Goal: Task Accomplishment & Management: Use online tool/utility

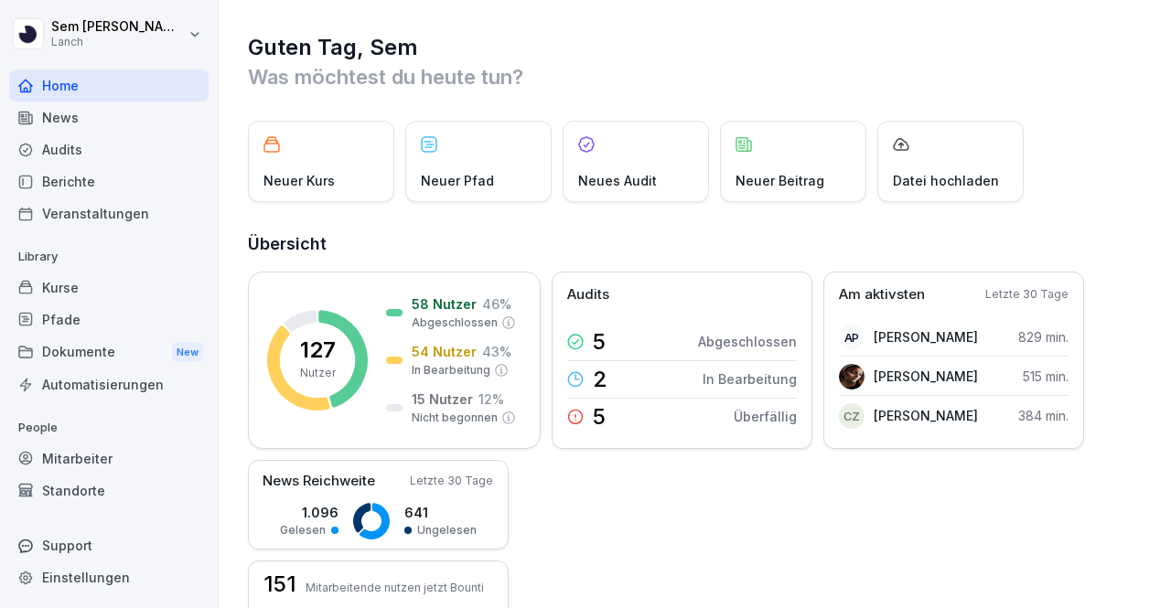
click at [143, 294] on div "Kurse" at bounding box center [108, 288] width 199 height 32
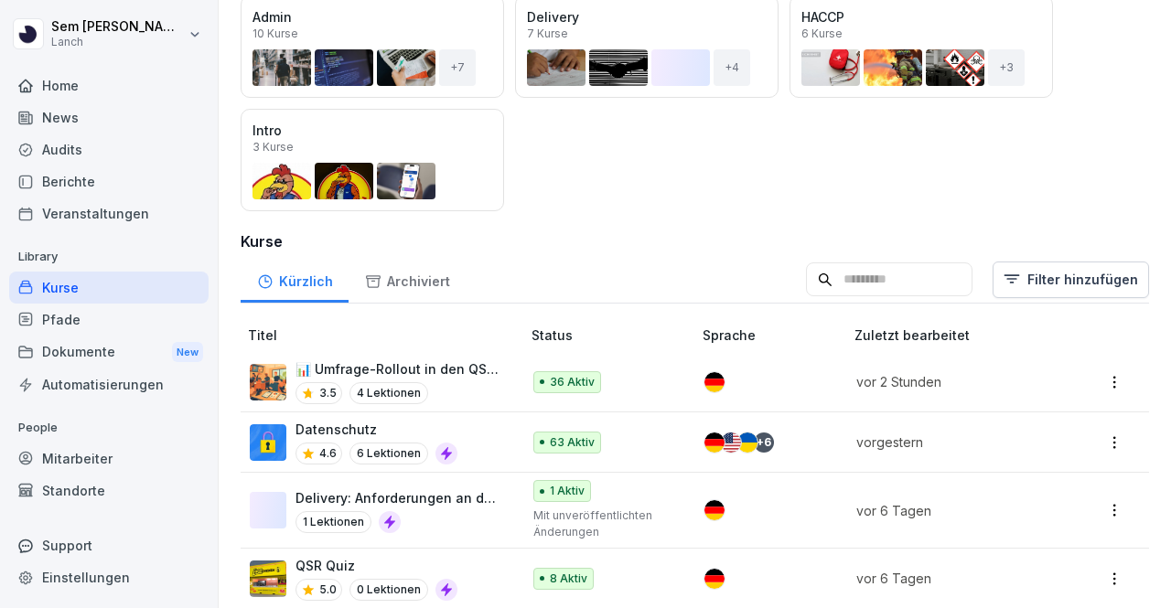
scroll to position [412, 0]
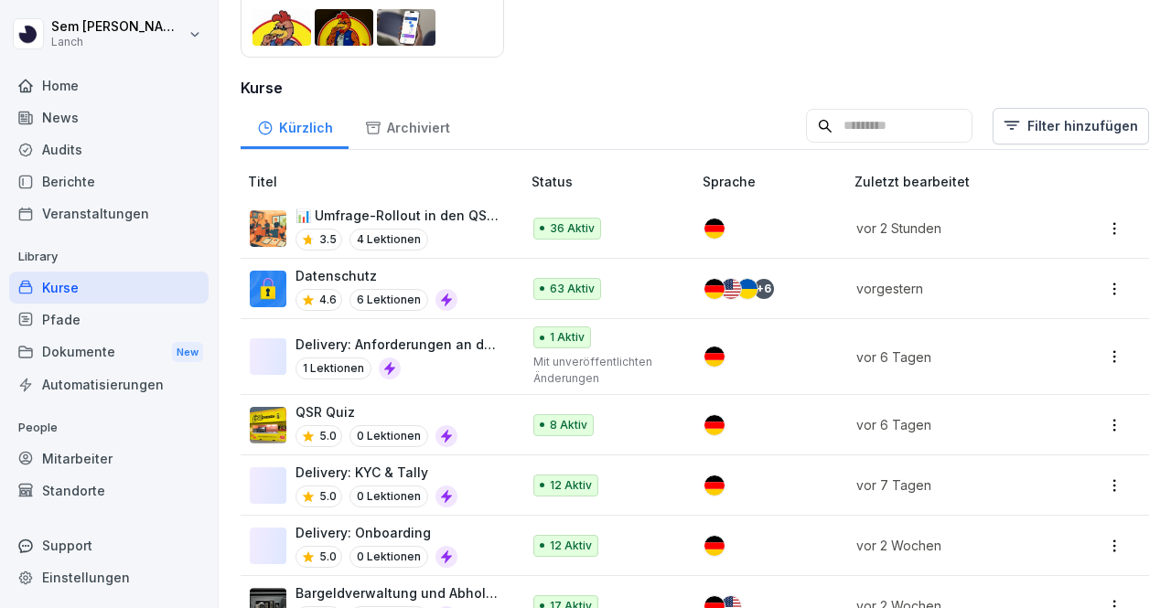
click at [502, 228] on td "📊 Umfrage-Rollout in den QSR-Stores 3.5 4 Lektionen" at bounding box center [383, 229] width 284 height 60
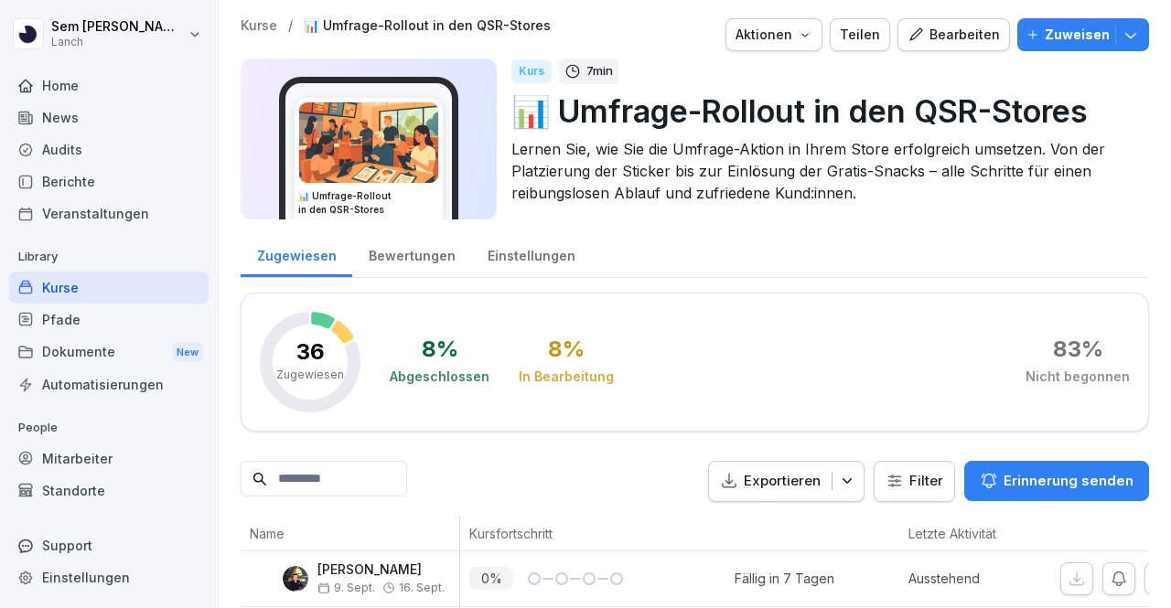
click at [933, 30] on div "Bearbeiten" at bounding box center [954, 35] width 92 height 20
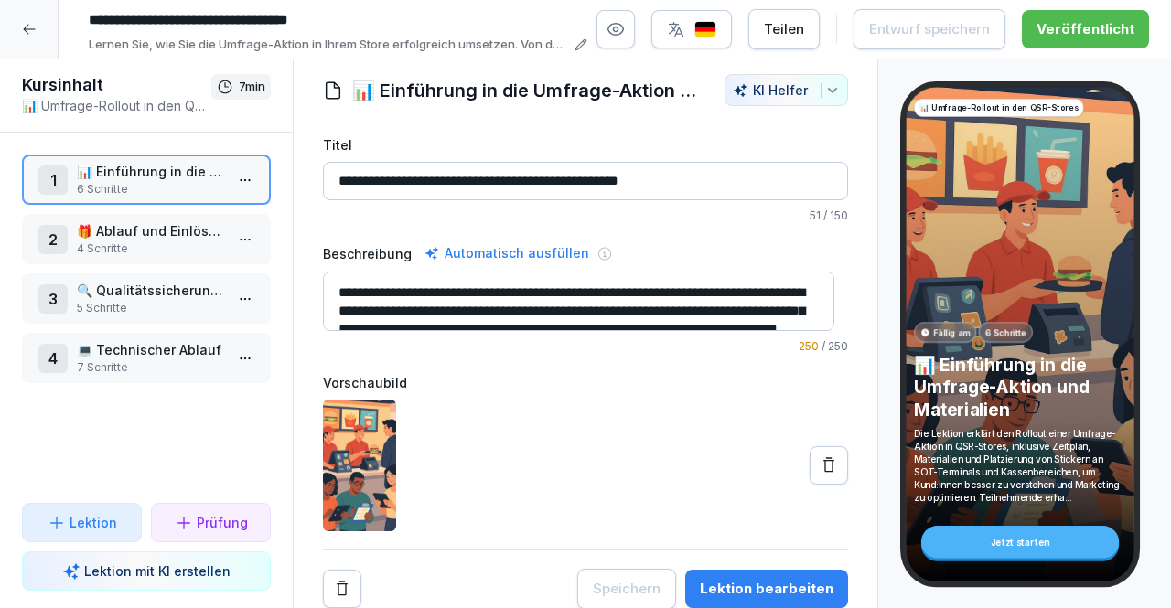
scroll to position [37, 0]
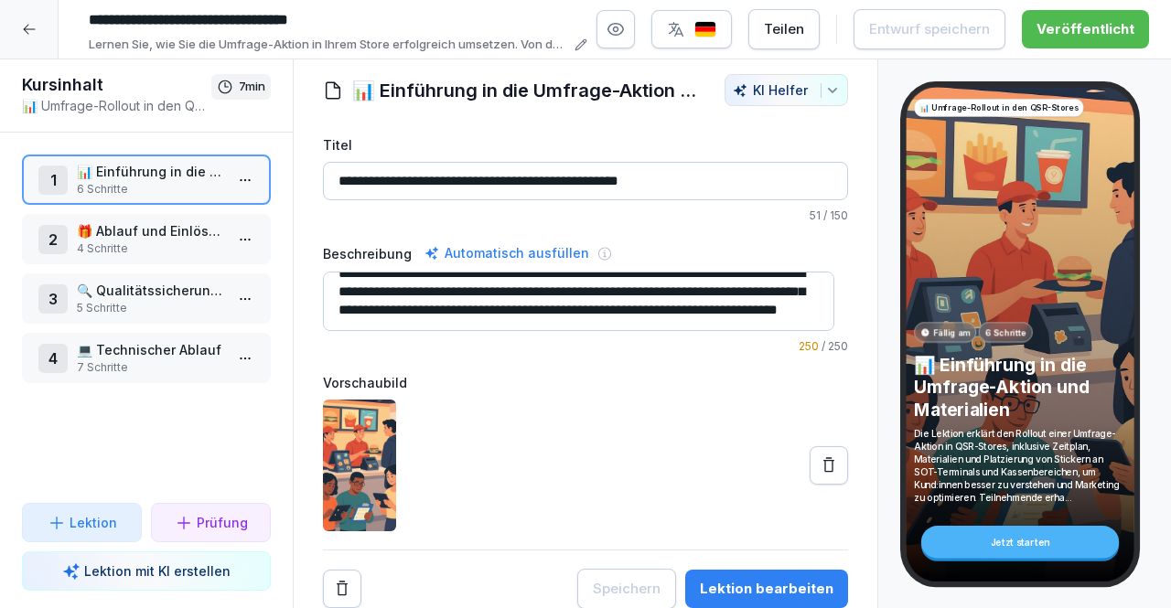
click at [157, 242] on p "4 Schritte" at bounding box center [150, 249] width 146 height 16
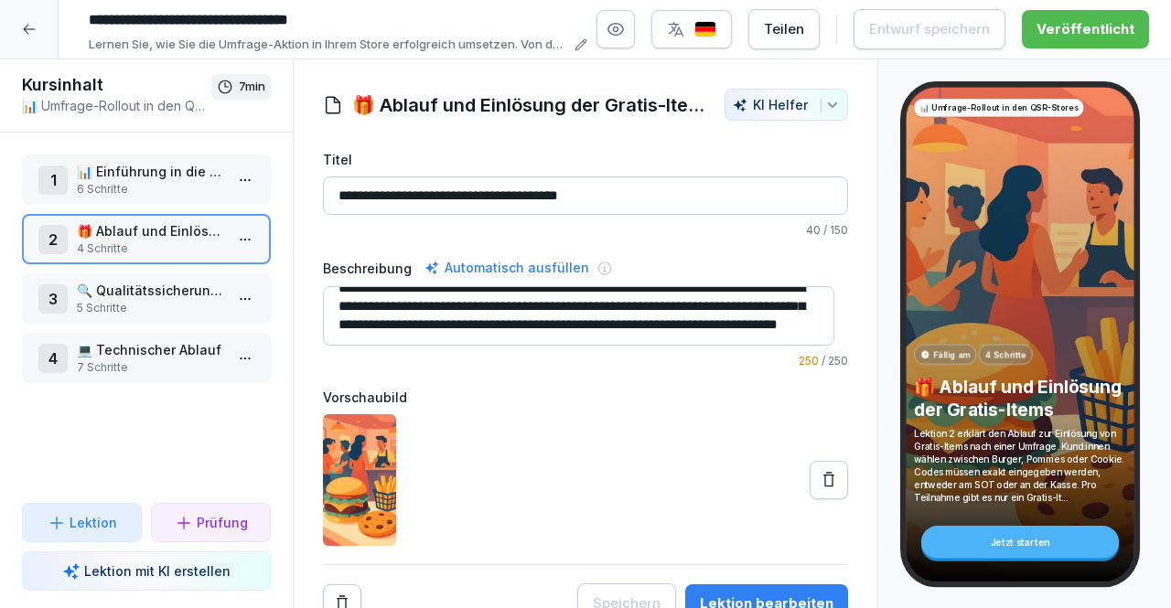
scroll to position [37, 0]
click at [141, 177] on p "📊 Einführung in die Umfrage-Aktion und Materialien" at bounding box center [150, 171] width 146 height 19
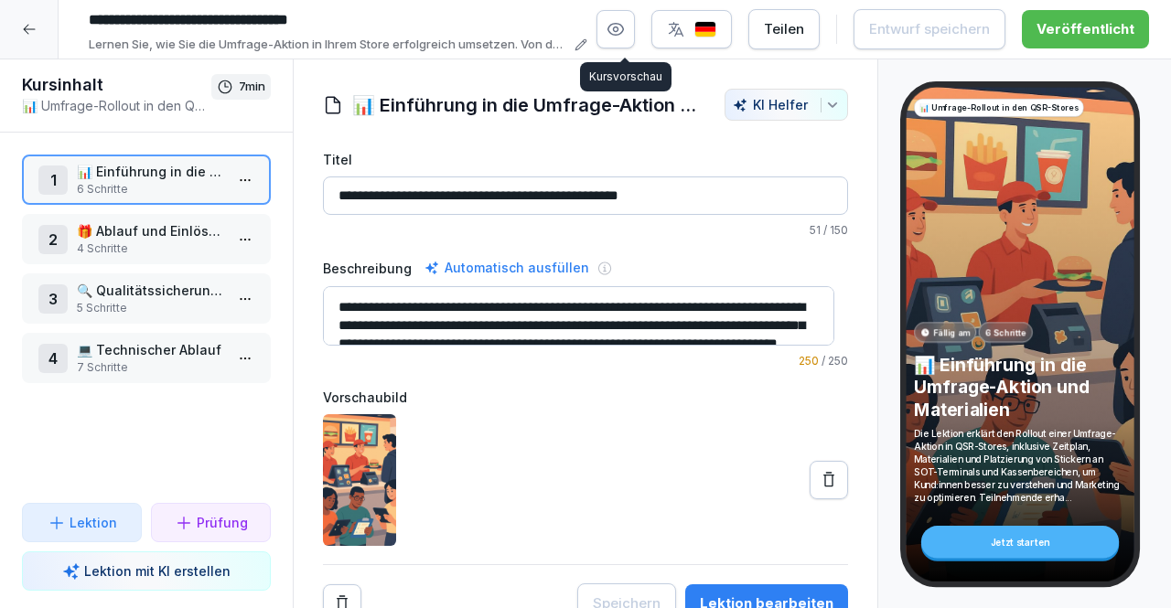
click at [618, 30] on icon "button" at bounding box center [616, 29] width 5 height 5
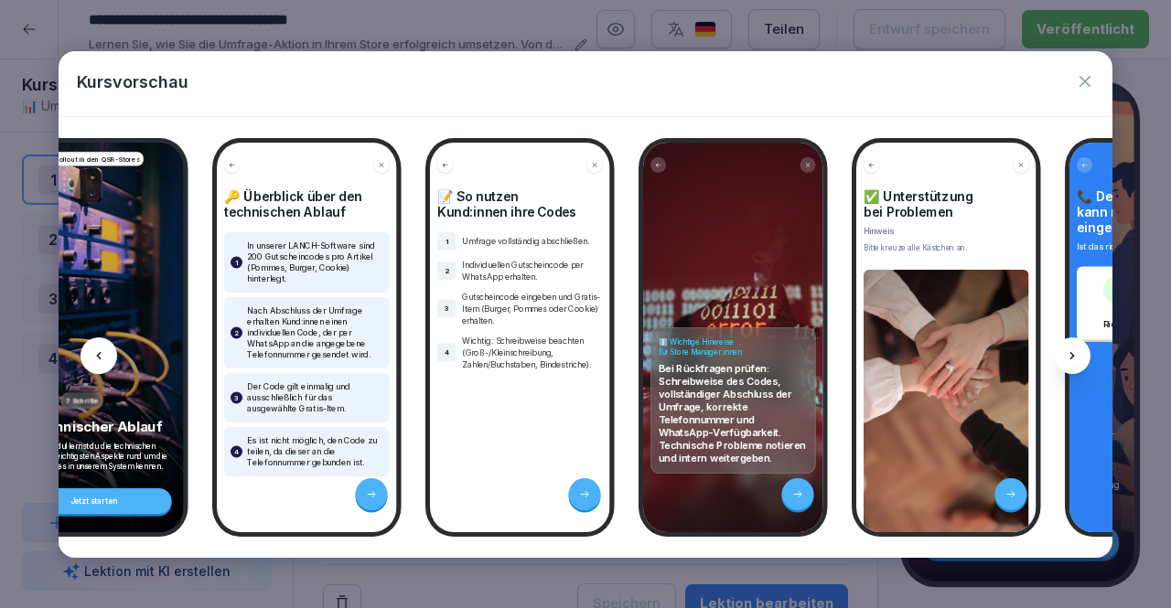
scroll to position [0, 4426]
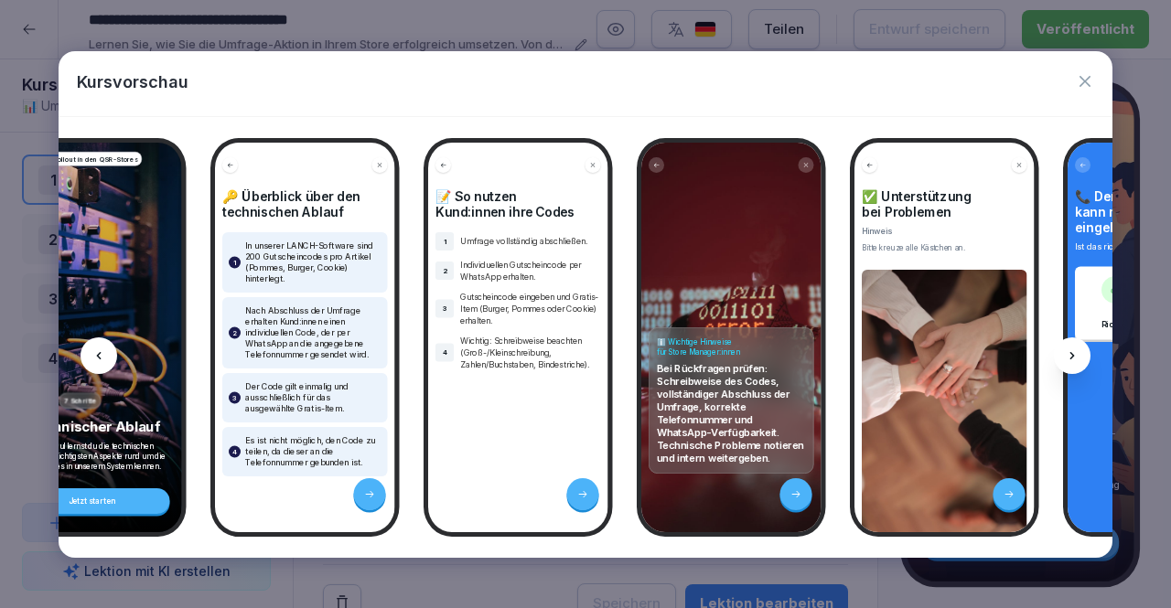
click at [1083, 81] on icon "button" at bounding box center [1085, 81] width 11 height 11
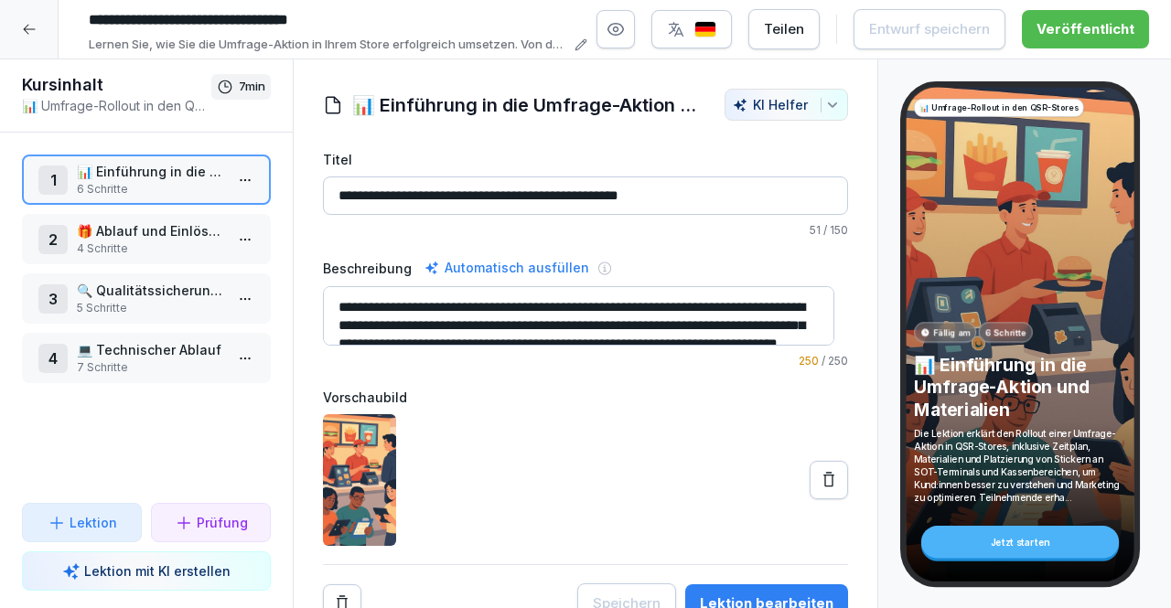
scroll to position [27, 0]
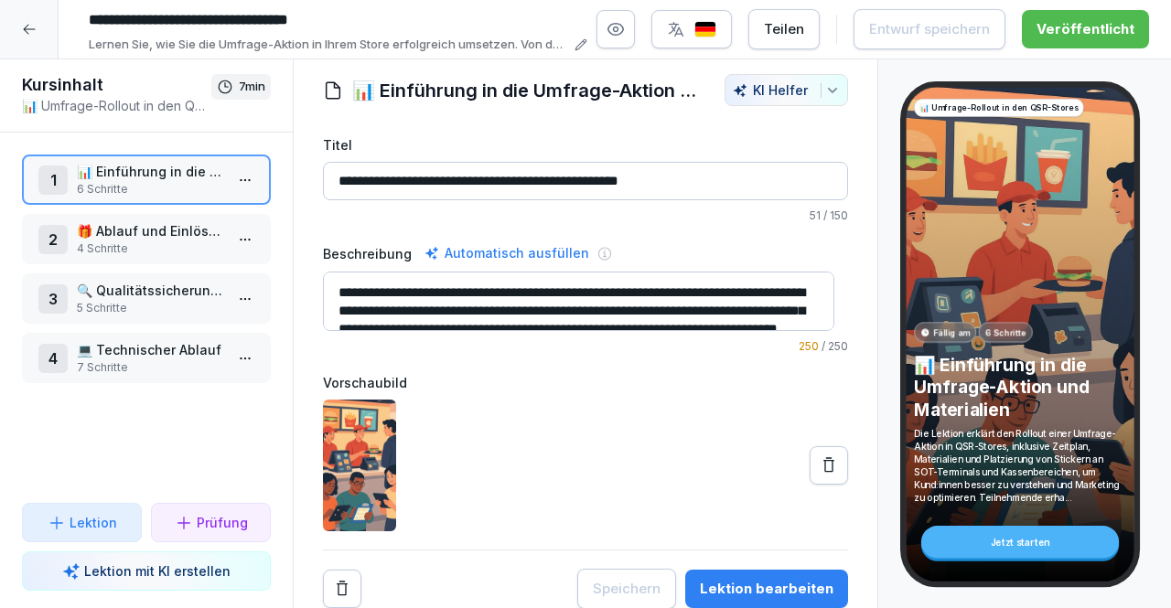
click at [586, 41] on icon at bounding box center [580, 44] width 10 height 10
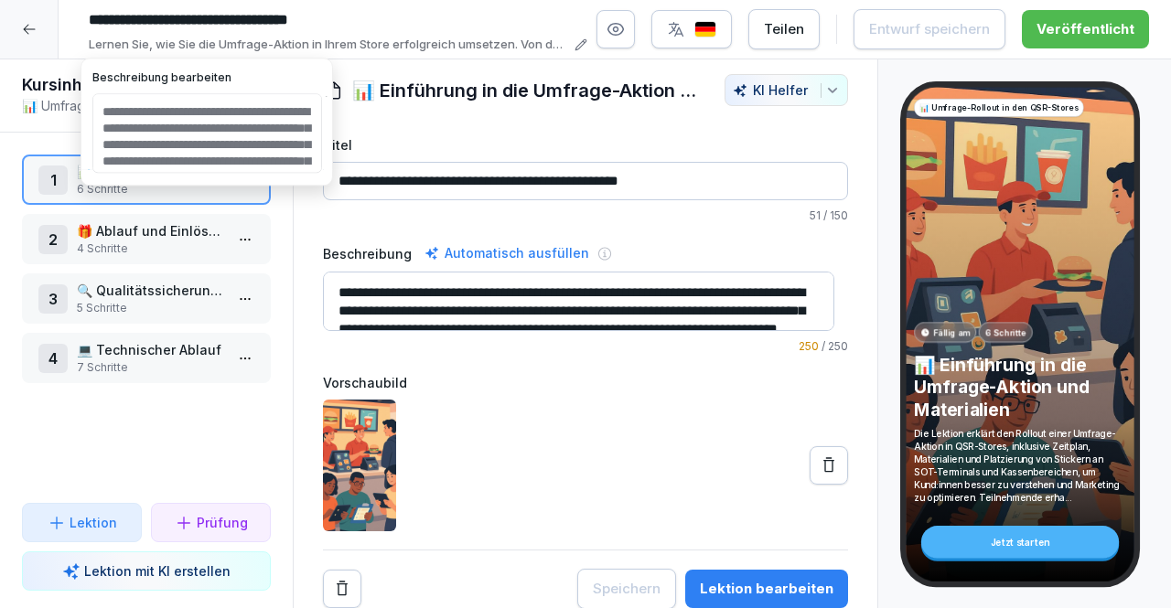
click at [586, 41] on icon at bounding box center [580, 44] width 10 height 10
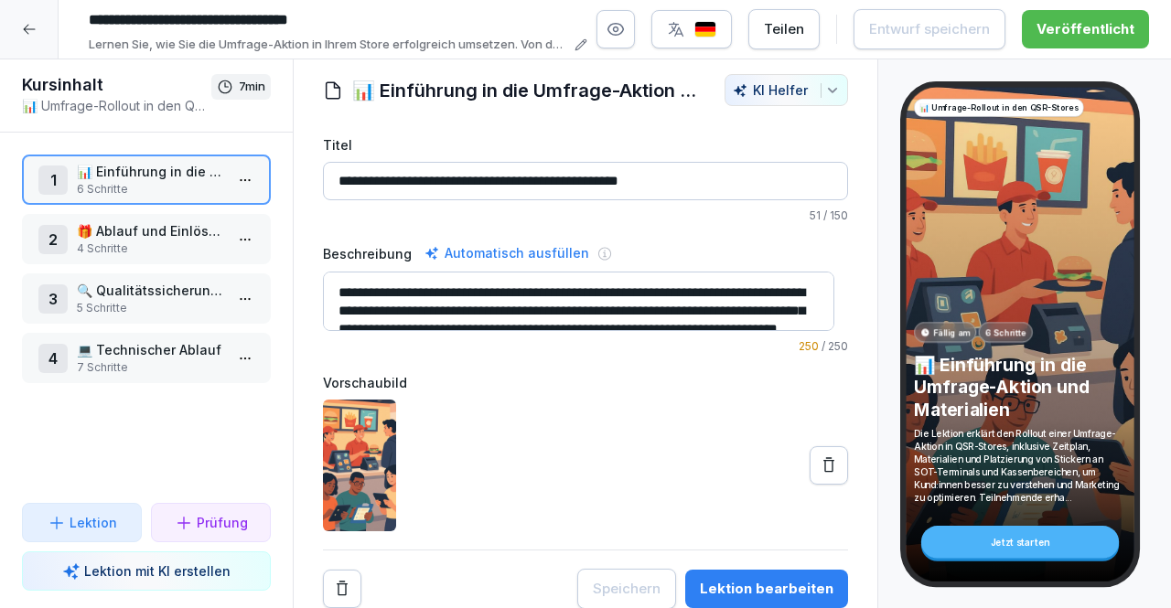
click at [772, 570] on button "Lektion bearbeiten" at bounding box center [766, 589] width 163 height 38
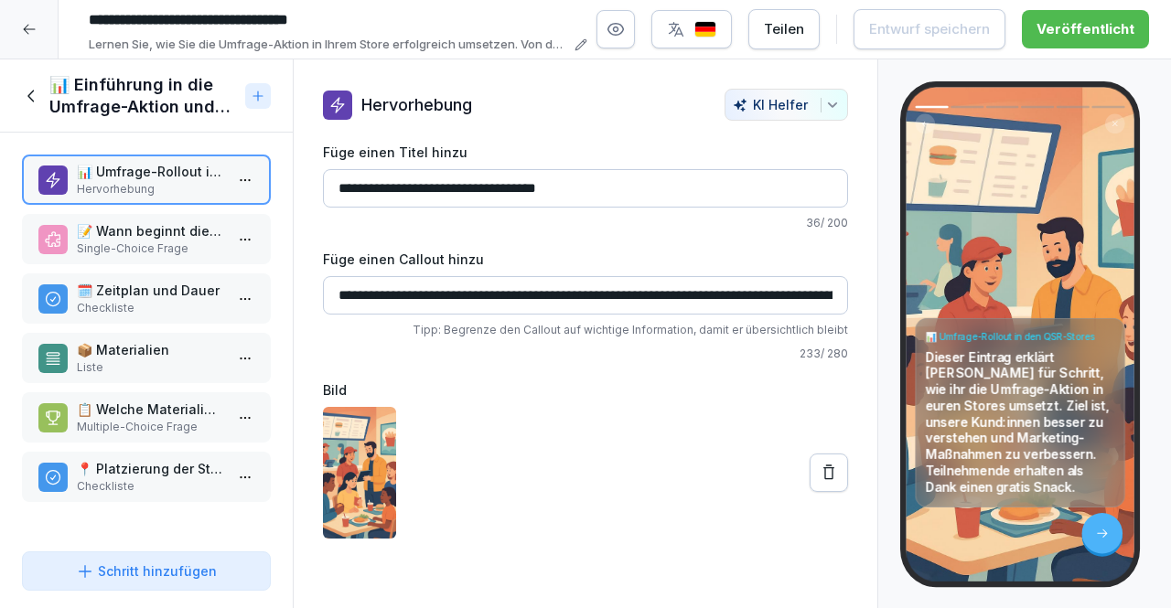
click at [188, 195] on p "Hervorhebung" at bounding box center [150, 189] width 146 height 16
click at [1127, 543] on div "📊 Umfrage-Rollout in den QSR-Stores Dieser Eintrag erklärt Schritt für Schritt,…" at bounding box center [1020, 334] width 228 height 495
click at [1110, 539] on div at bounding box center [1102, 533] width 40 height 40
click at [170, 235] on p "📝 Wann beginnt die Umfrage-Aktion in den QSR-Stores?" at bounding box center [150, 230] width 146 height 19
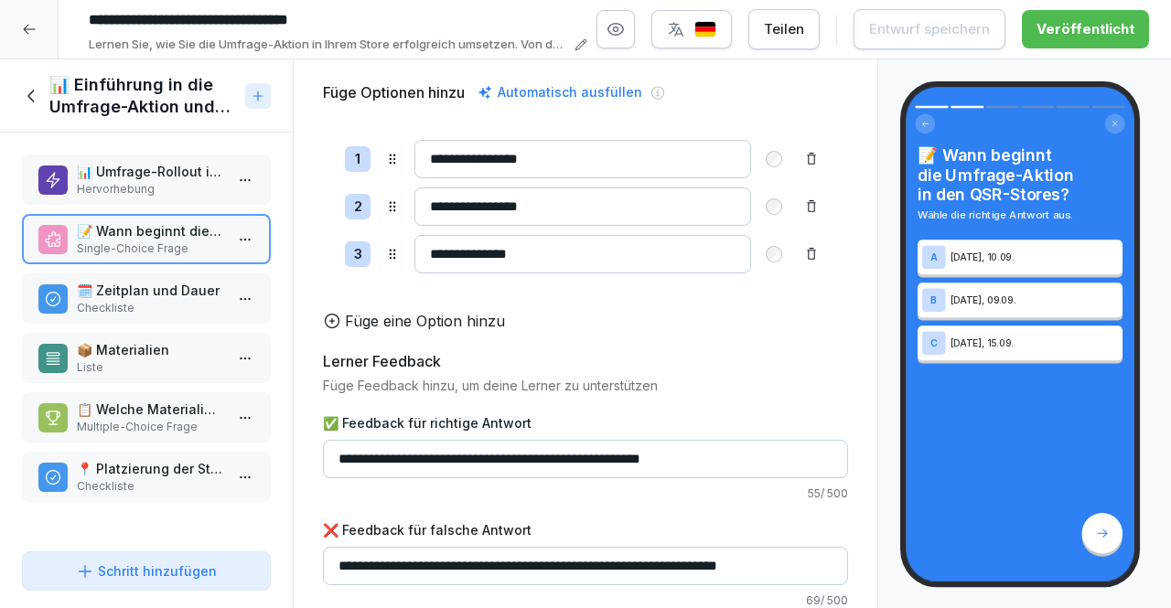
scroll to position [192, 0]
click at [671, 446] on input "**********" at bounding box center [585, 459] width 525 height 38
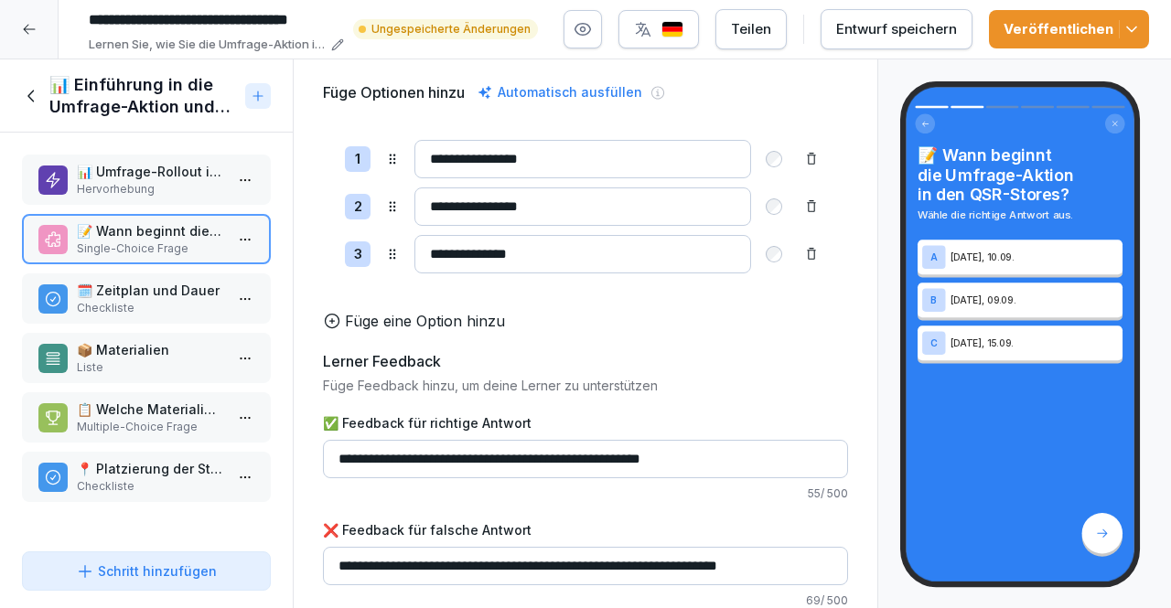
type input "**********"
click at [756, 547] on input "**********" at bounding box center [585, 566] width 525 height 38
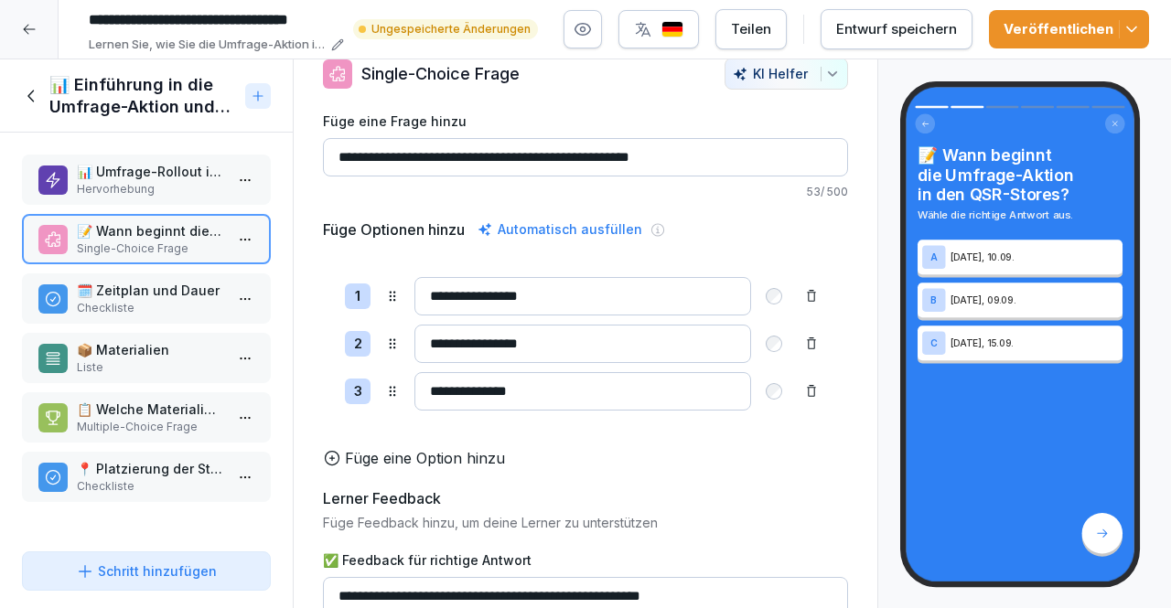
scroll to position [27, 0]
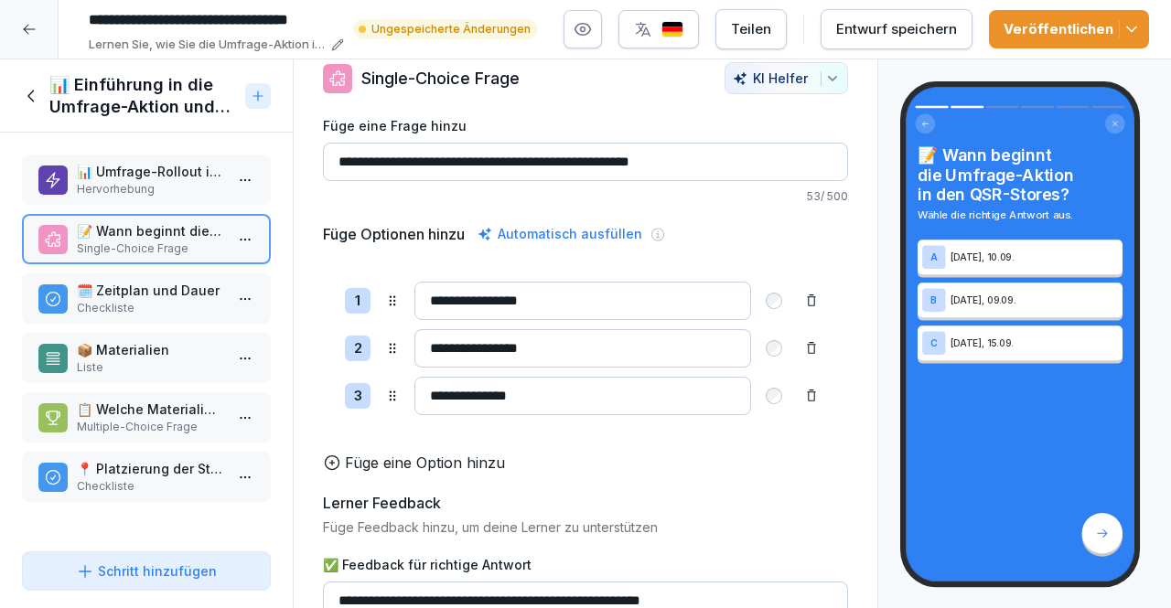
type input "**********"
click at [889, 32] on div "Entwurf speichern" at bounding box center [896, 29] width 121 height 20
